Goal: Find specific page/section: Find specific page/section

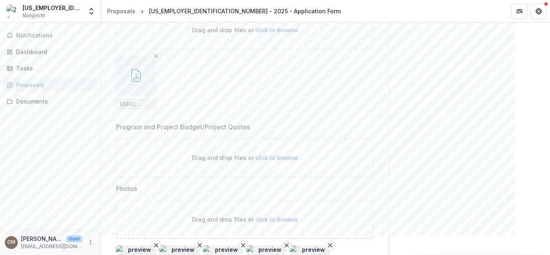
scroll to position [4044, 0]
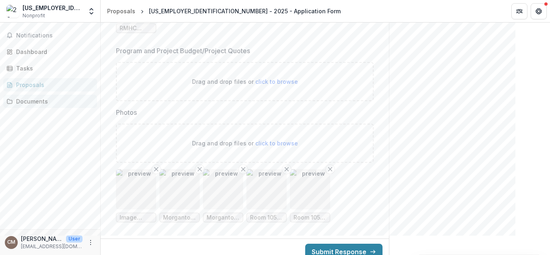
click at [23, 104] on div "Documents" at bounding box center [53, 101] width 75 height 8
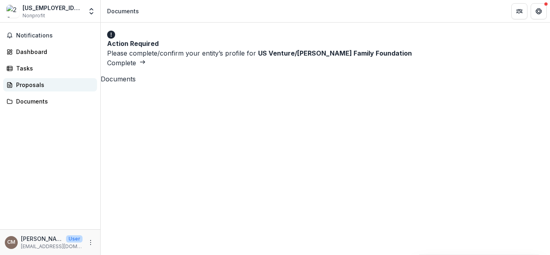
click at [34, 85] on div "Proposals" at bounding box center [53, 85] width 75 height 8
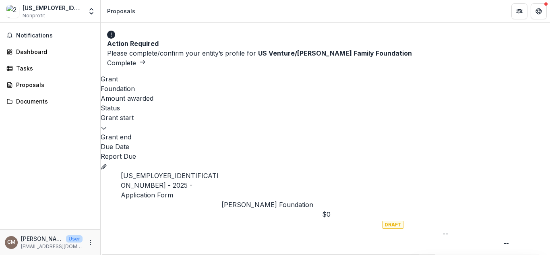
click at [238, 200] on p "[PERSON_NAME] Foundation" at bounding box center [272, 205] width 101 height 10
click at [404, 221] on span "DRAFT" at bounding box center [393, 225] width 21 height 8
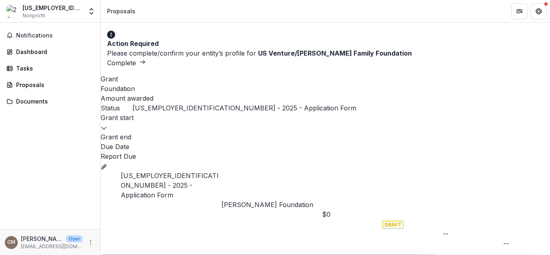
click at [169, 172] on link "[US_EMPLOYER_IDENTIFICATION_NUMBER] - 2025 - Application Form" at bounding box center [170, 185] width 98 height 27
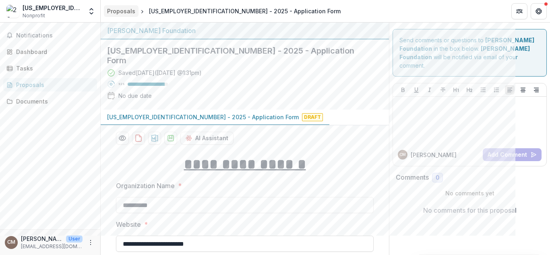
click at [120, 10] on div "Proposals" at bounding box center [121, 11] width 28 height 8
